Goal: Find specific fact: Find specific fact

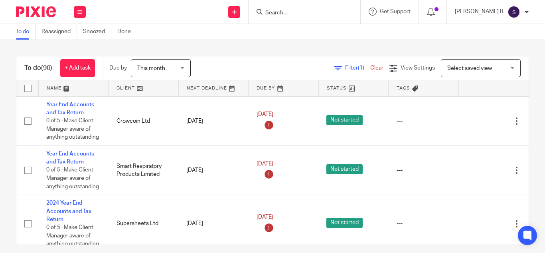
click at [300, 13] on input "Search" at bounding box center [301, 13] width 72 height 7
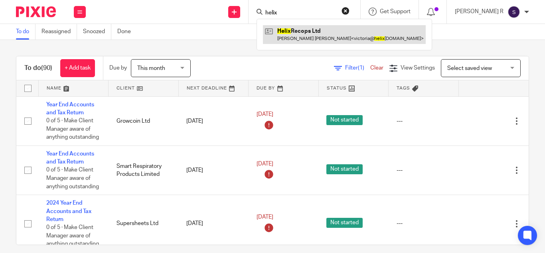
type input "helix"
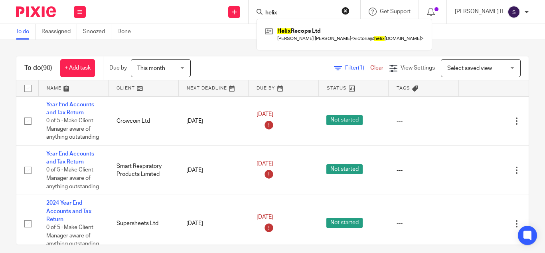
click at [260, 30] on div "To do Reassigned Snoozed Done" at bounding box center [272, 32] width 545 height 16
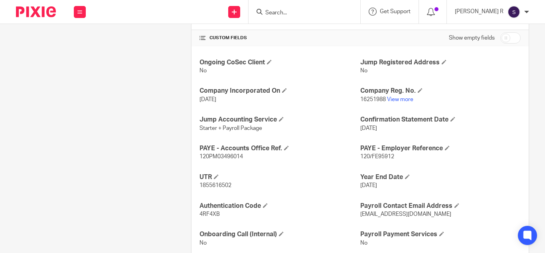
scroll to position [292, 0]
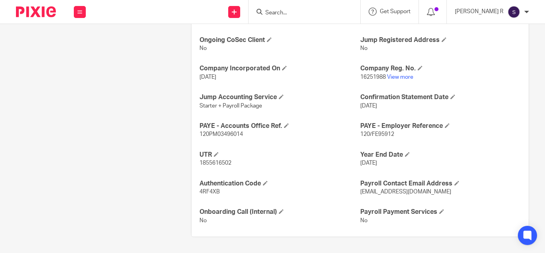
click at [367, 134] on span "120/FE95912" at bounding box center [377, 134] width 34 height 6
copy p "120/FE95912"
click at [219, 134] on span "120PM03496014" at bounding box center [220, 134] width 43 height 6
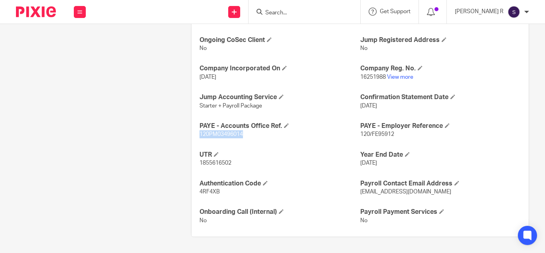
click at [219, 134] on span "120PM03496014" at bounding box center [220, 134] width 43 height 6
copy p "120PM03496014"
